Goal: Task Accomplishment & Management: Use online tool/utility

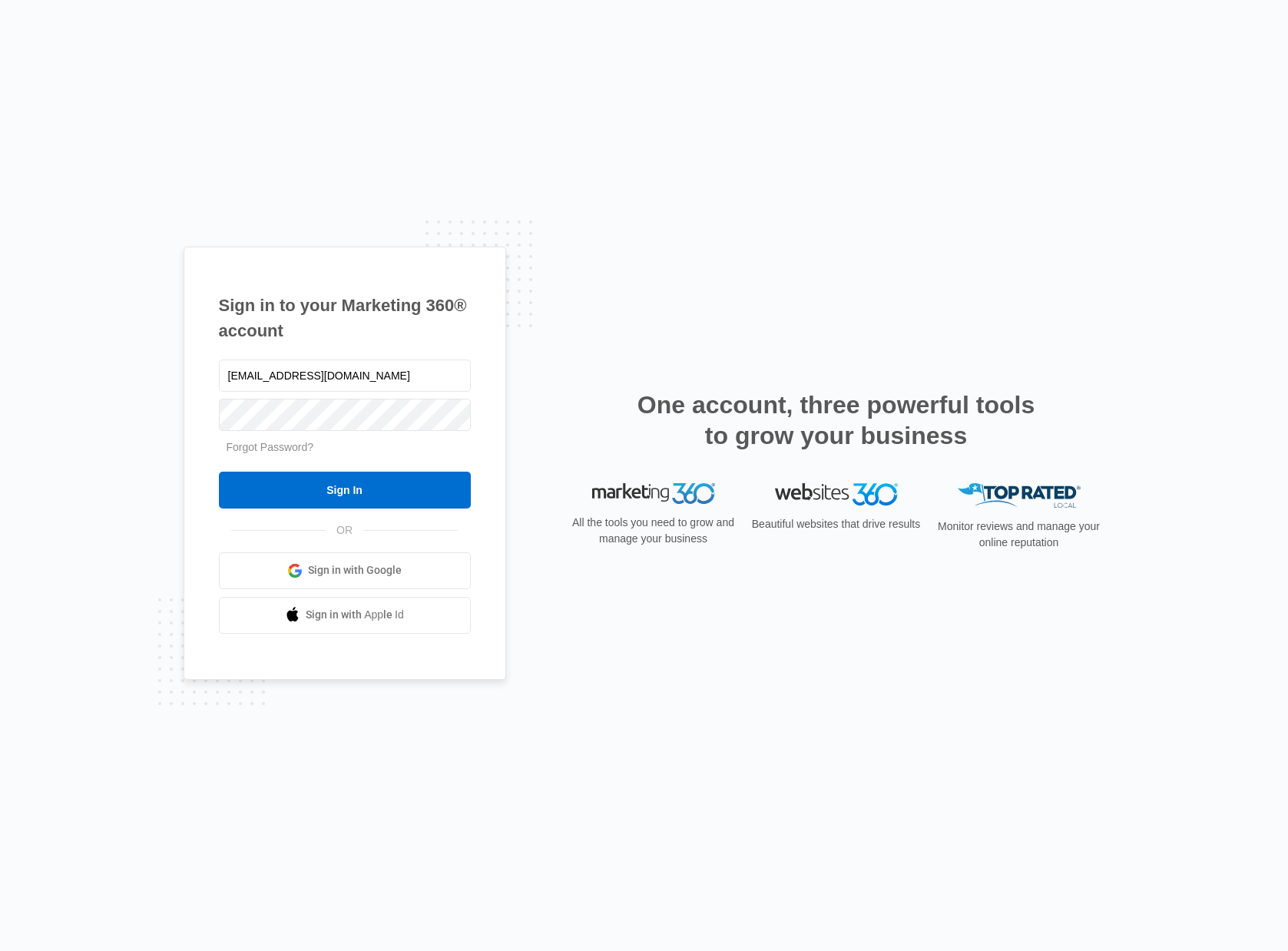
type input "[EMAIL_ADDRESS][DOMAIN_NAME]"
click at [406, 494] on input "Sign In" at bounding box center [345, 489] width 252 height 37
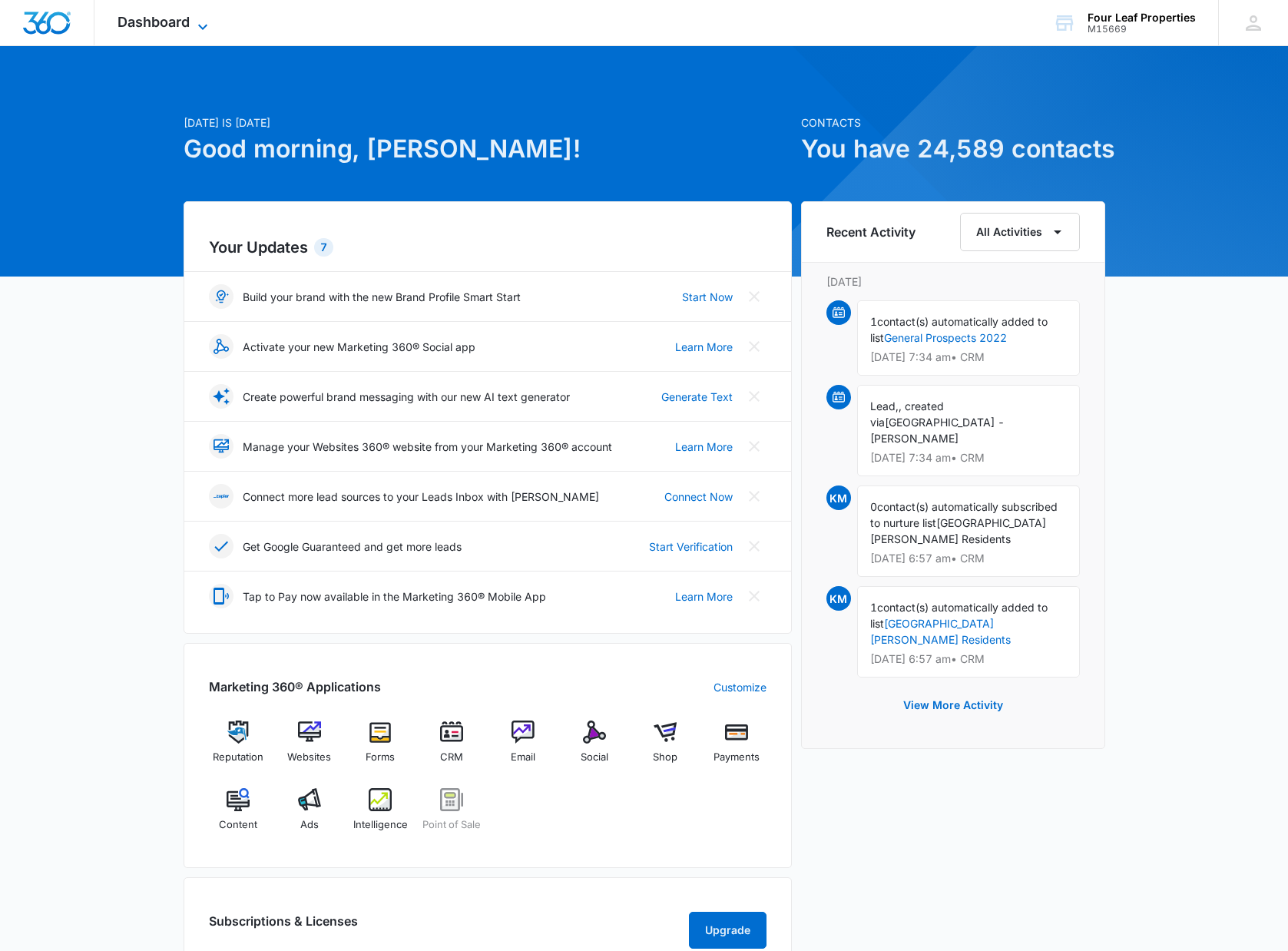
click at [205, 29] on icon at bounding box center [202, 26] width 18 height 18
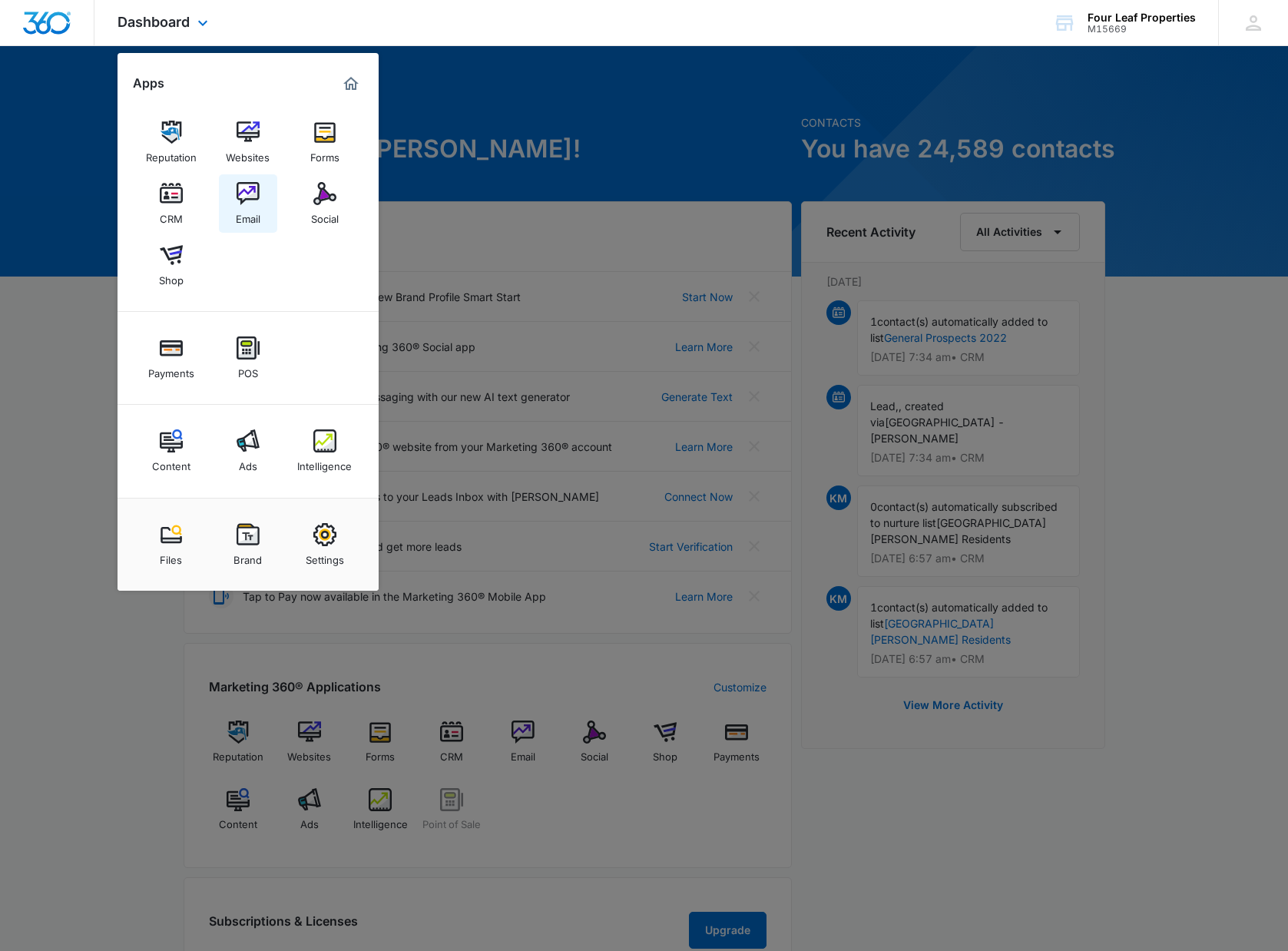
click at [244, 188] on img at bounding box center [249, 193] width 23 height 23
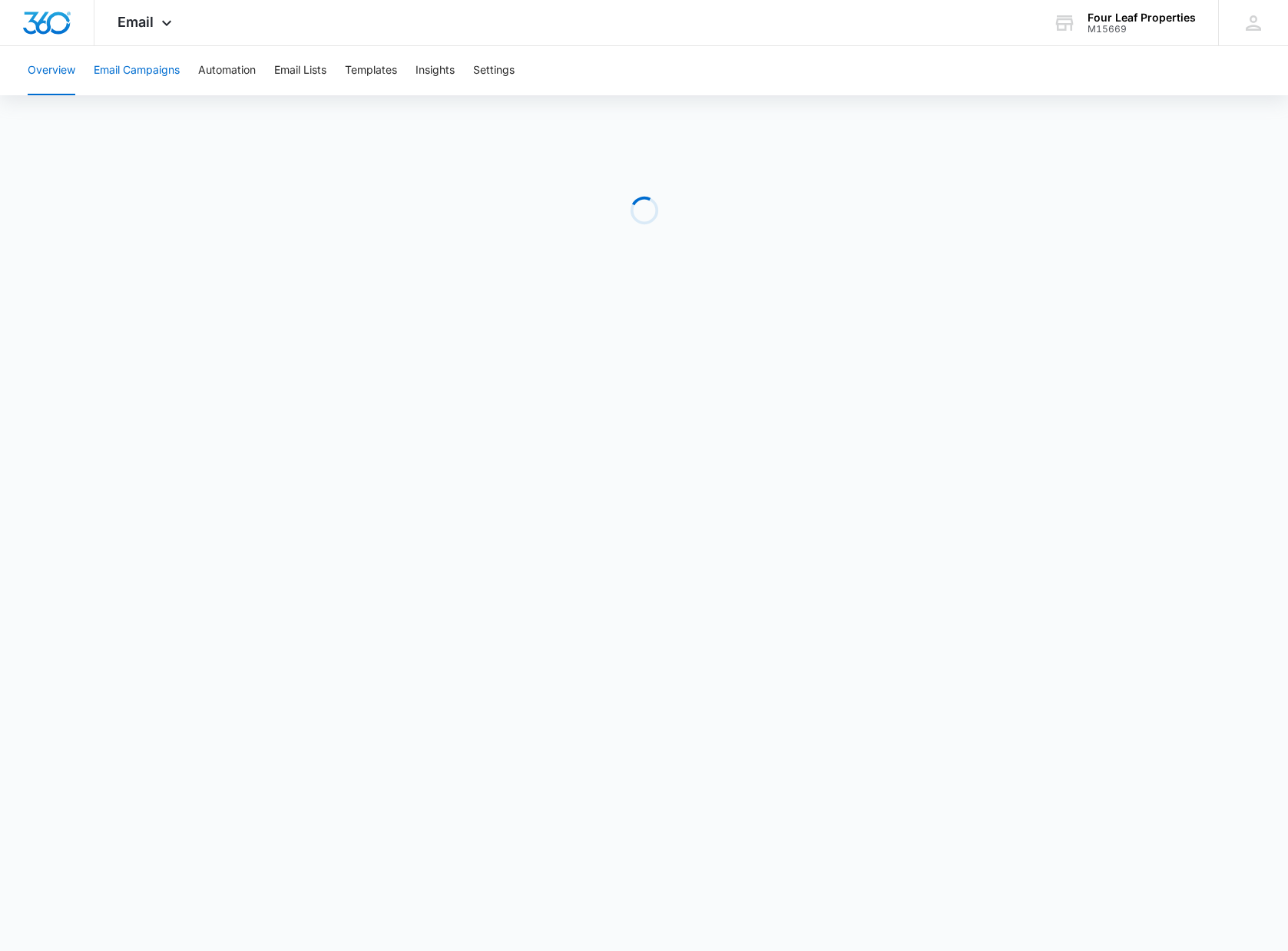
click at [149, 75] on button "Email Campaigns" at bounding box center [137, 71] width 86 height 49
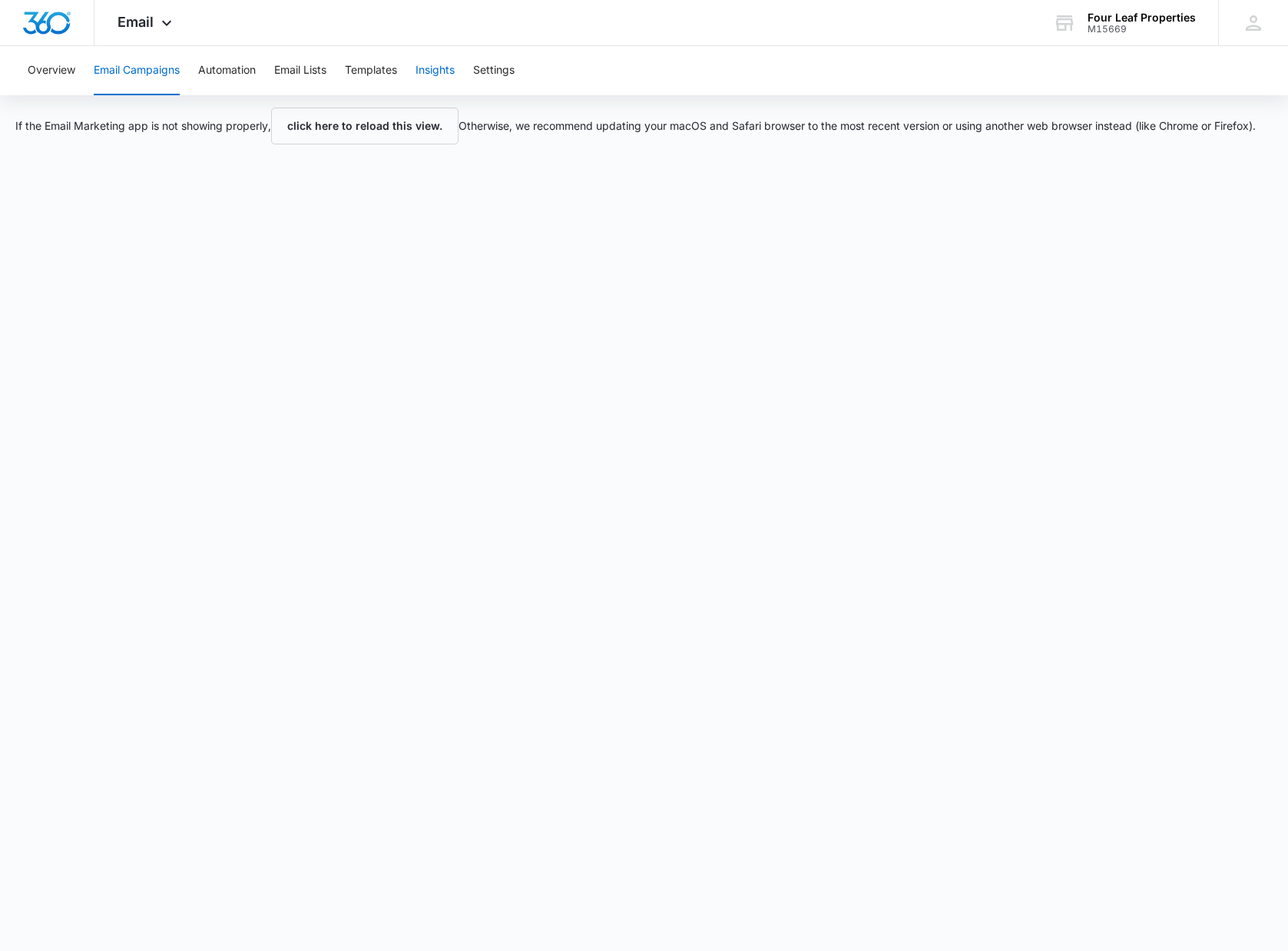
click at [445, 70] on button "Insights" at bounding box center [435, 71] width 40 height 49
